Goal: Task Accomplishment & Management: Manage account settings

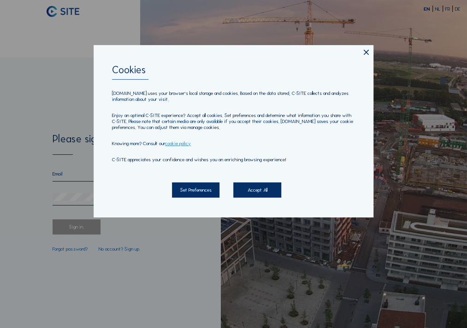
click at [264, 192] on div "Accept All" at bounding box center [256, 189] width 47 height 15
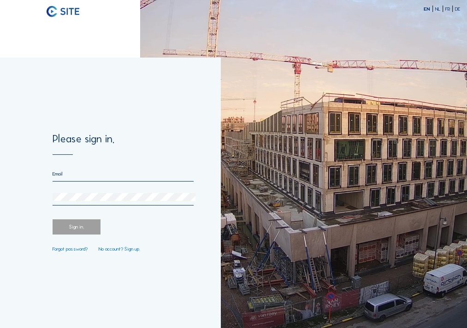
click at [64, 176] on input "email" at bounding box center [123, 173] width 140 height 6
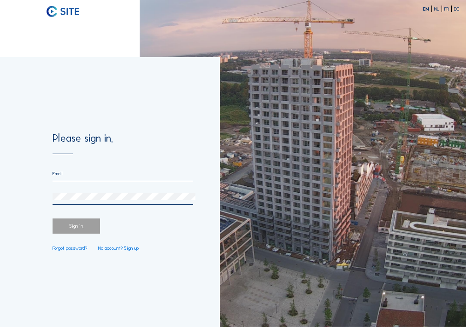
type input "r"
